Goal: Complete application form

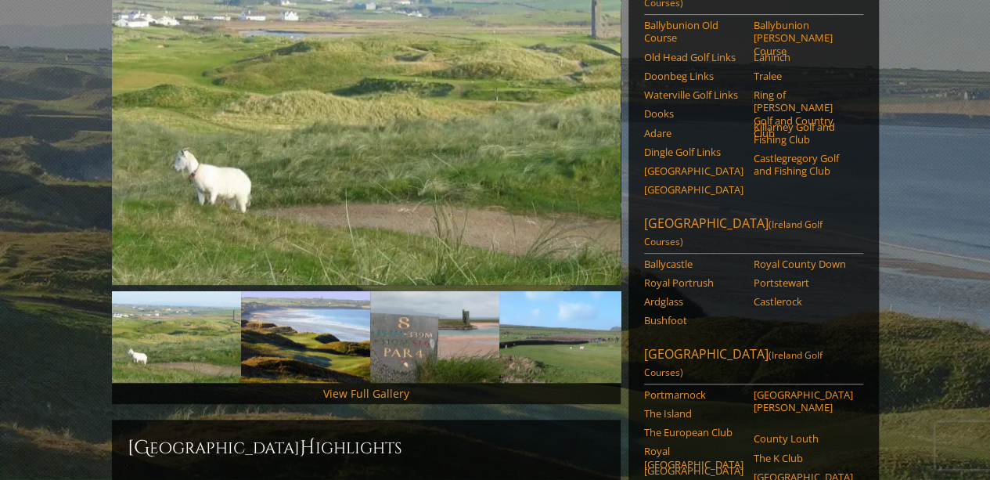
scroll to position [282, 0]
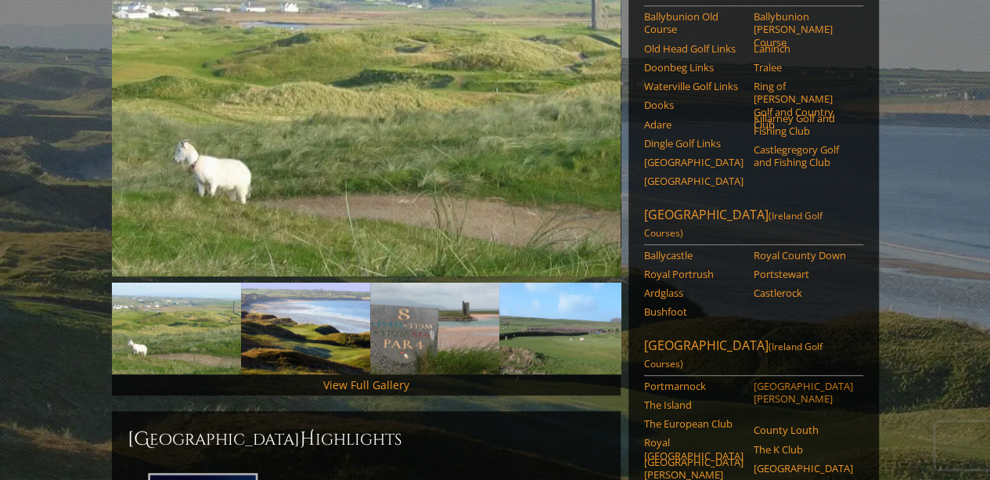
click at [797, 380] on link "[GEOGRAPHIC_DATA][PERSON_NAME]" at bounding box center [803, 393] width 99 height 26
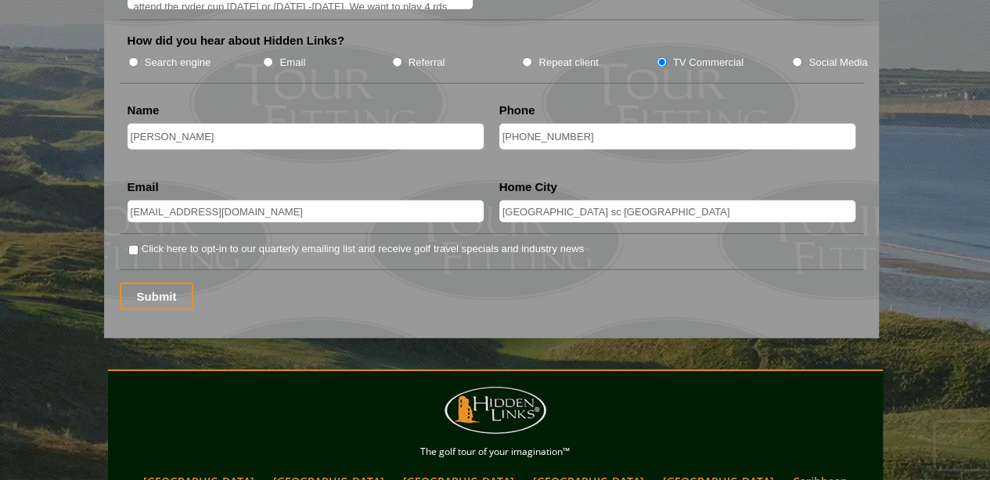
scroll to position [2113, 0]
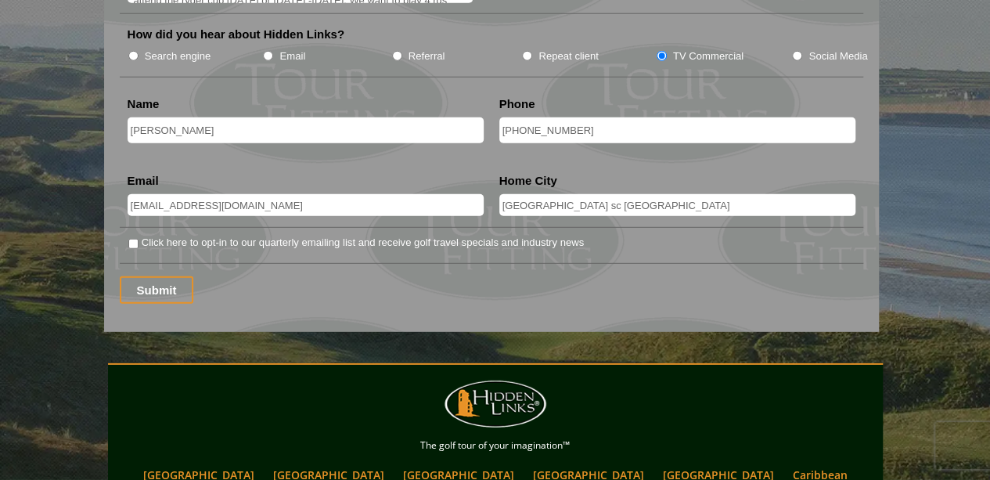
click at [133, 239] on input "Click here to opt-in to our quarterly emailing list and receive golf travel spe…" at bounding box center [133, 244] width 10 height 10
checkbox input "true"
click at [149, 276] on input "Submit" at bounding box center [157, 289] width 74 height 27
